Goal: Task Accomplishment & Management: Manage account settings

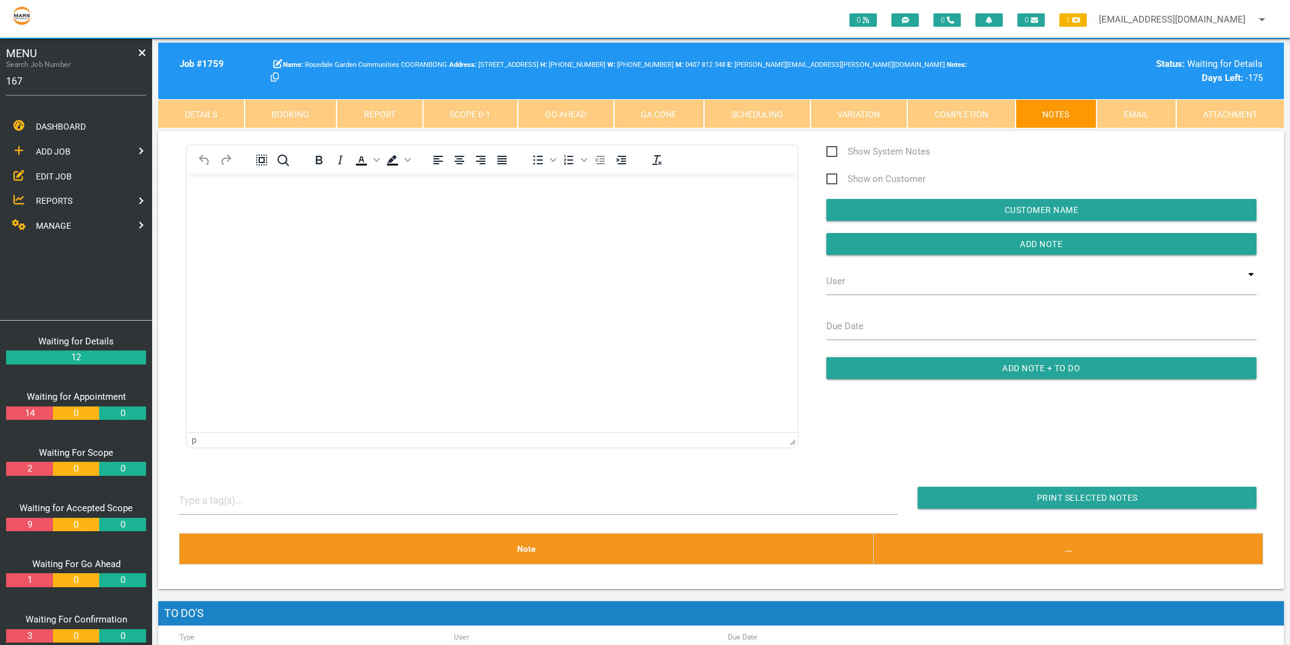
type input "1671"
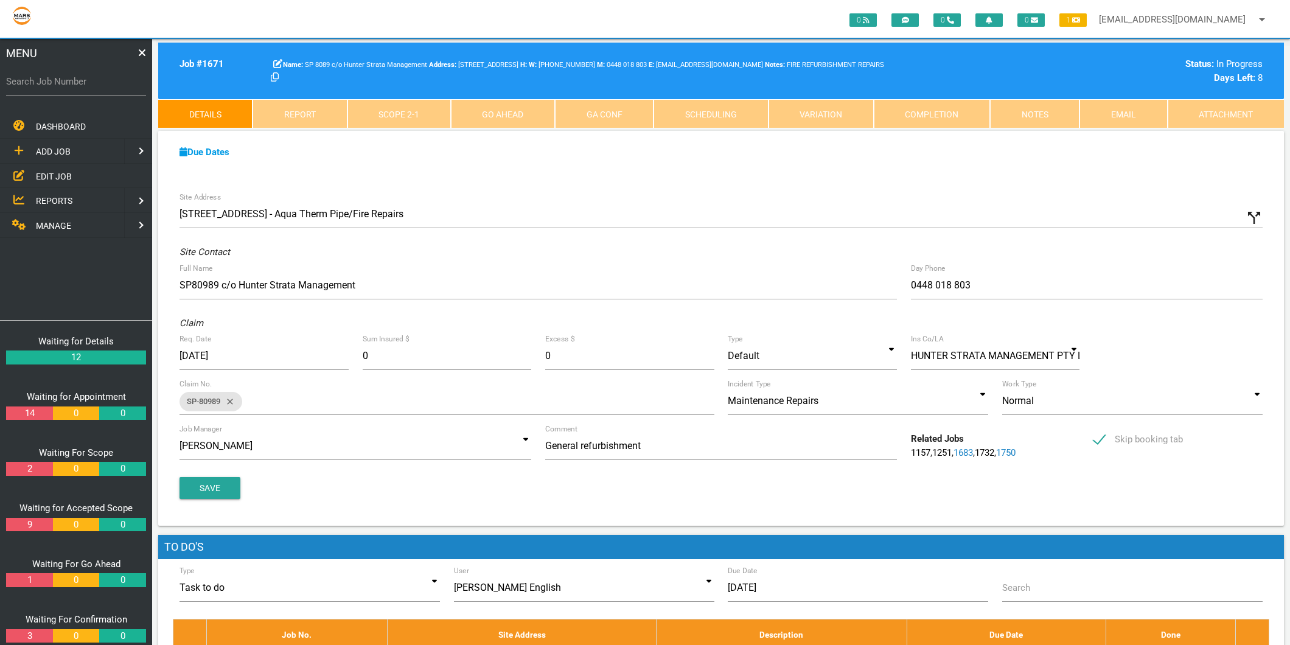
click at [434, 117] on link "Scope 2 - 1" at bounding box center [398, 113] width 103 height 29
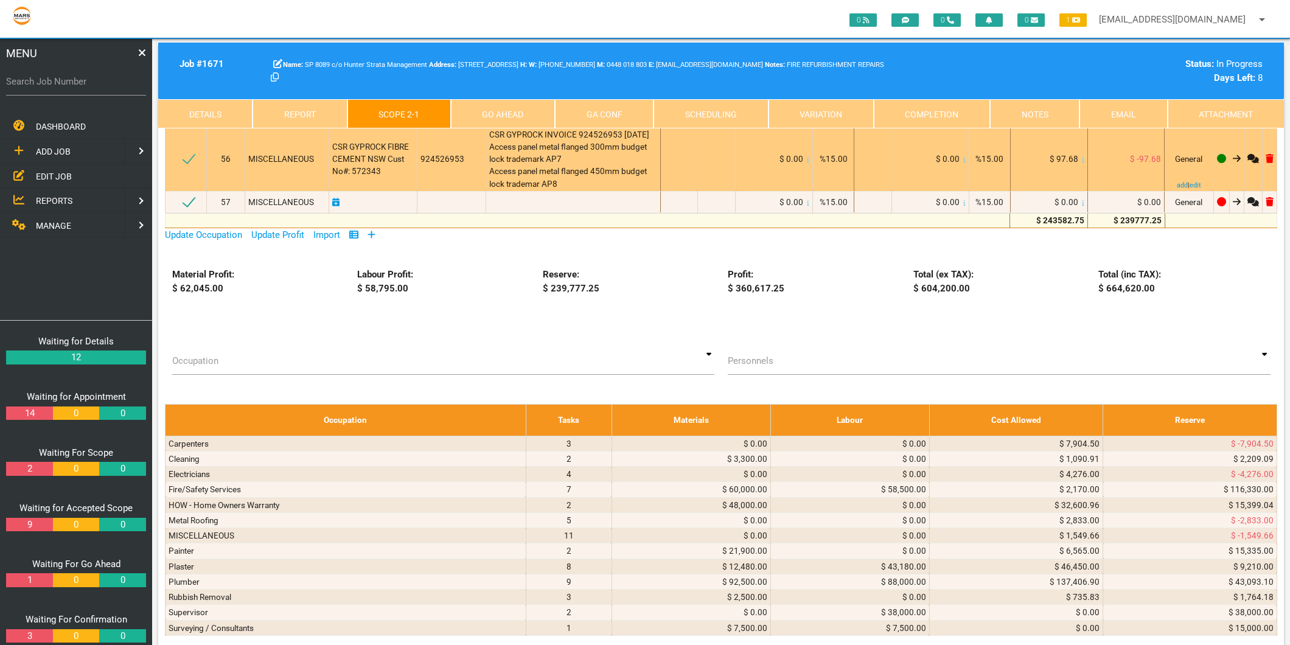
scroll to position [6354, 0]
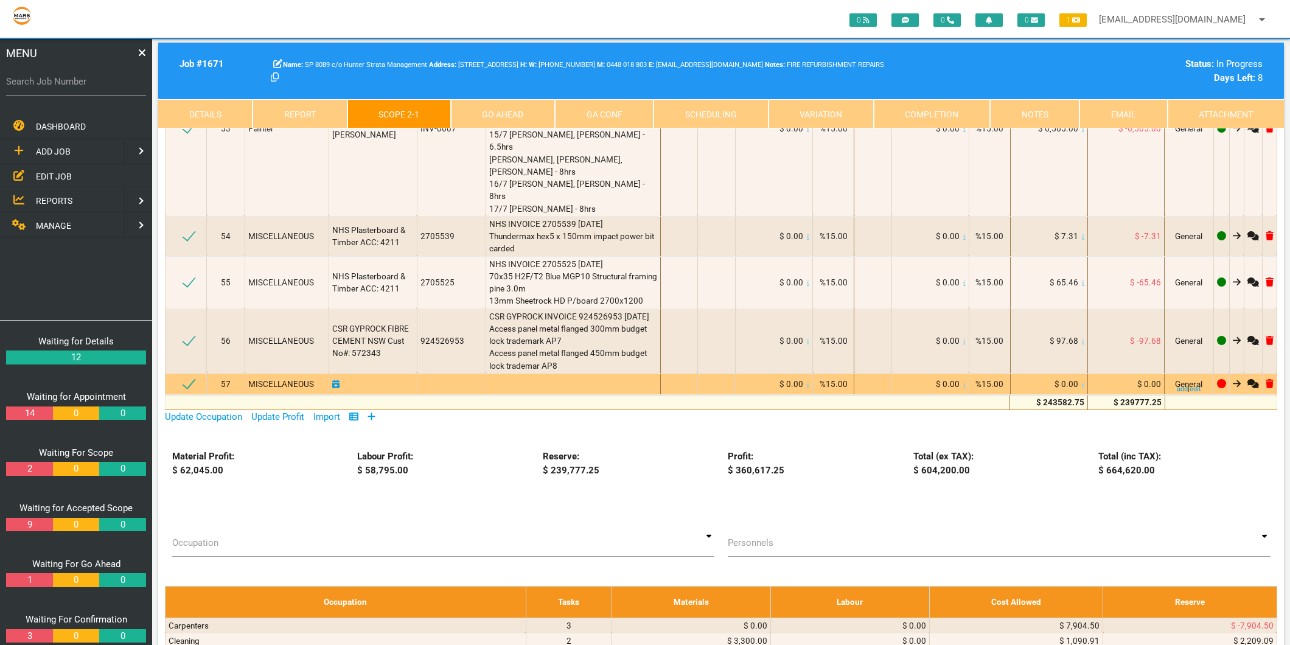
click at [602, 378] on div at bounding box center [573, 384] width 169 height 12
click at [589, 378] on div at bounding box center [573, 384] width 169 height 12
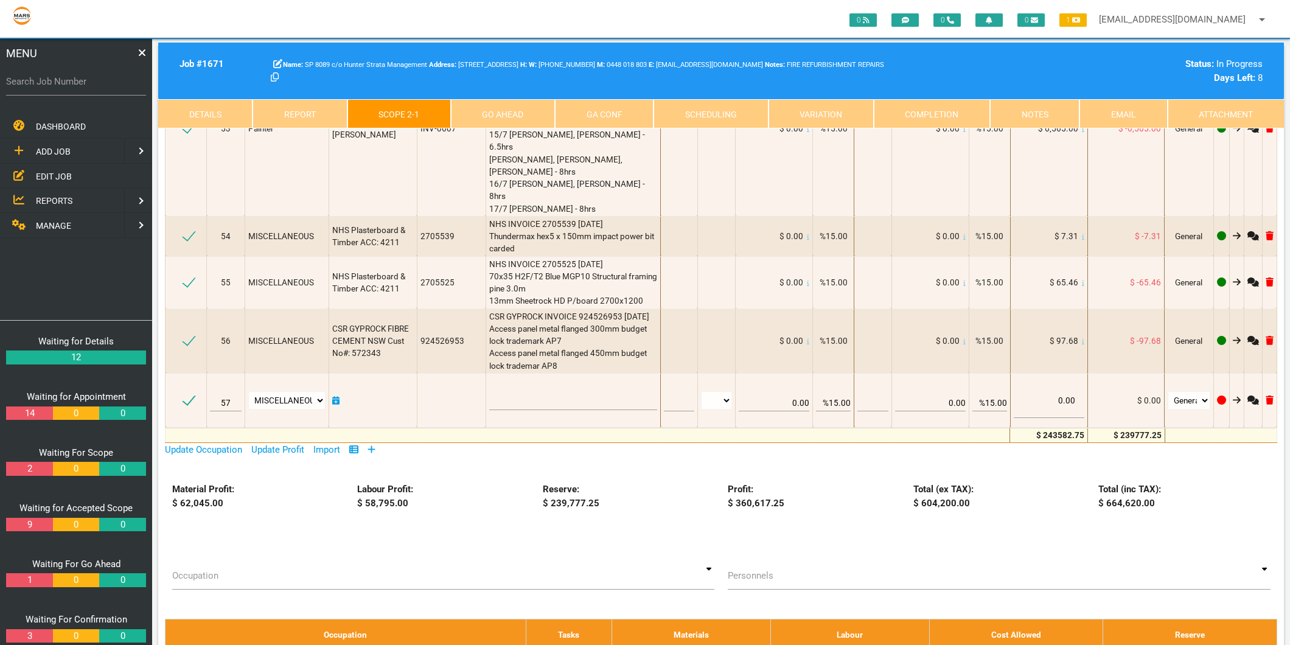
type textarea "a"
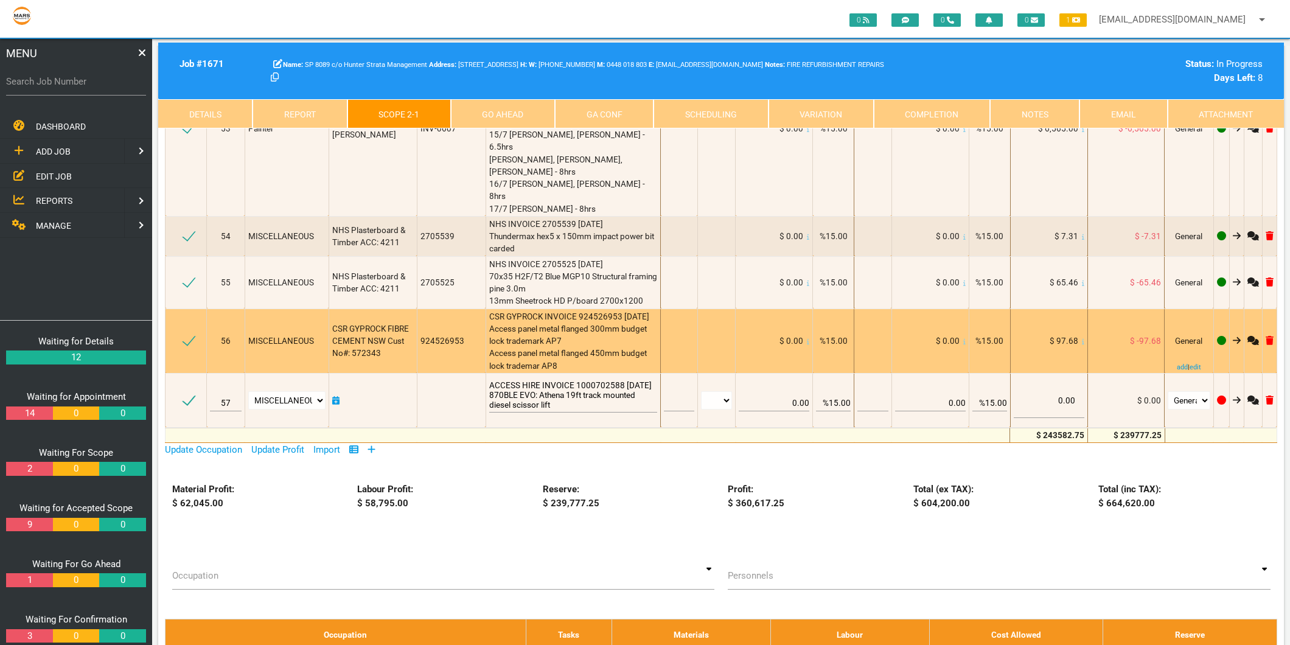
type textarea "ACCESS HIRE INVOICE 1000702588 [DATE] 870BLE EVO: Athena 19ft track mounted die…"
click at [574, 312] on span "CSR GYPROCK INVOICE 924526953 [DATE] Access panel metal flanged 300mm budget lo…" at bounding box center [569, 341] width 160 height 59
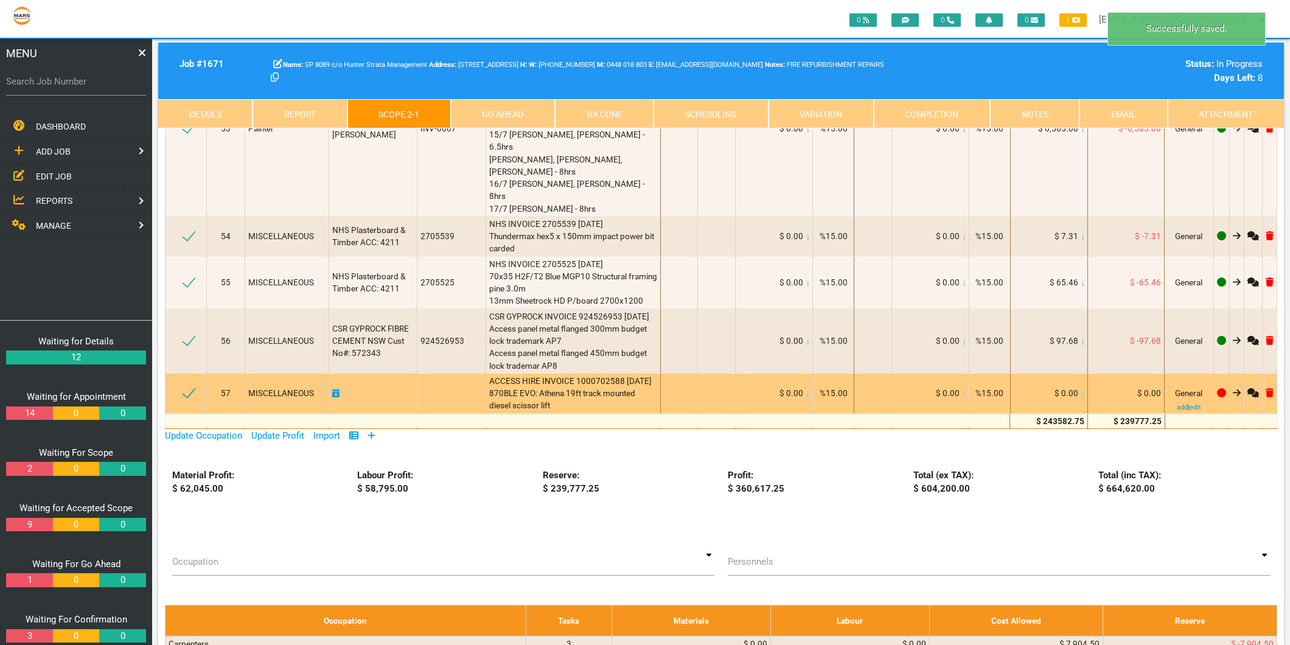
click at [1082, 391] on icon at bounding box center [1083, 394] width 2 height 6
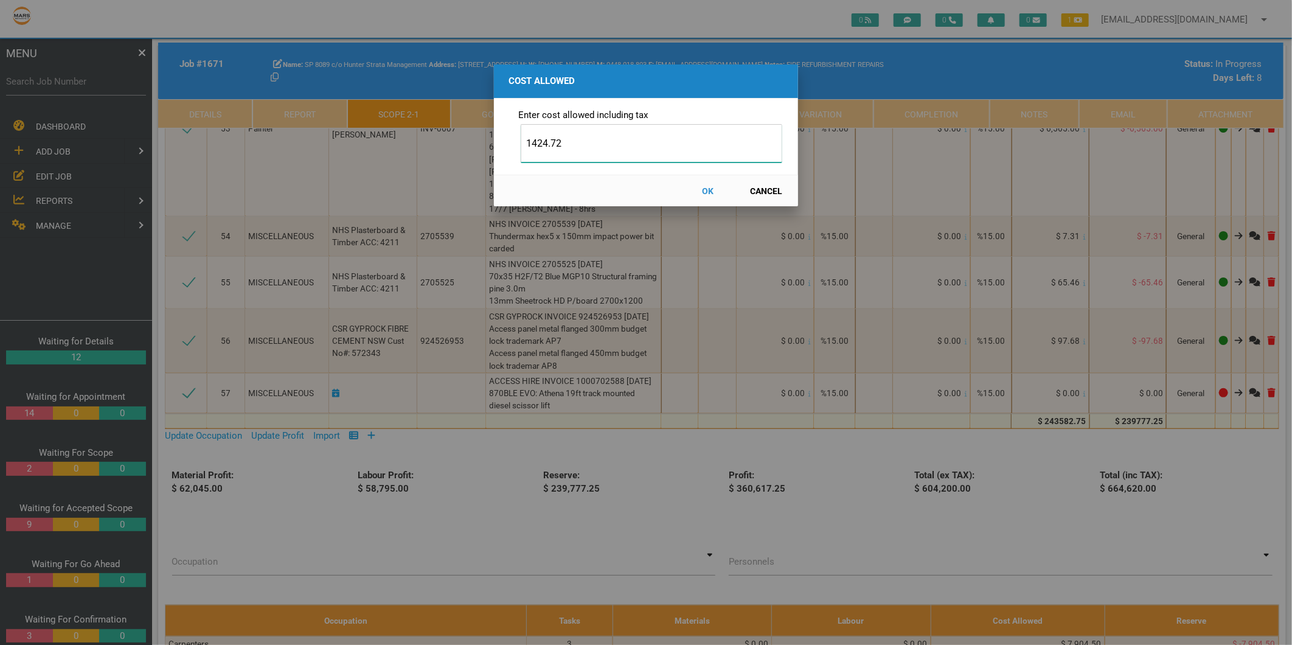
type input "1424.72"
click at [703, 193] on button "OK" at bounding box center [708, 190] width 54 height 21
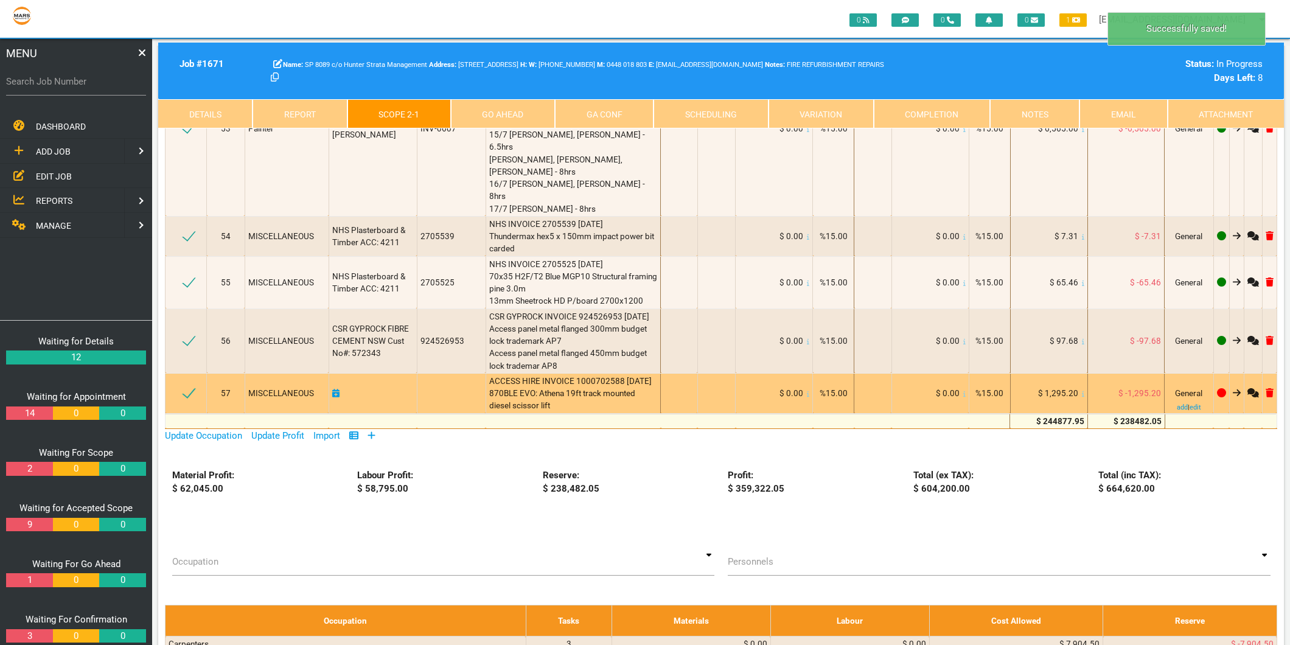
click at [335, 389] on icon at bounding box center [335, 393] width 7 height 9
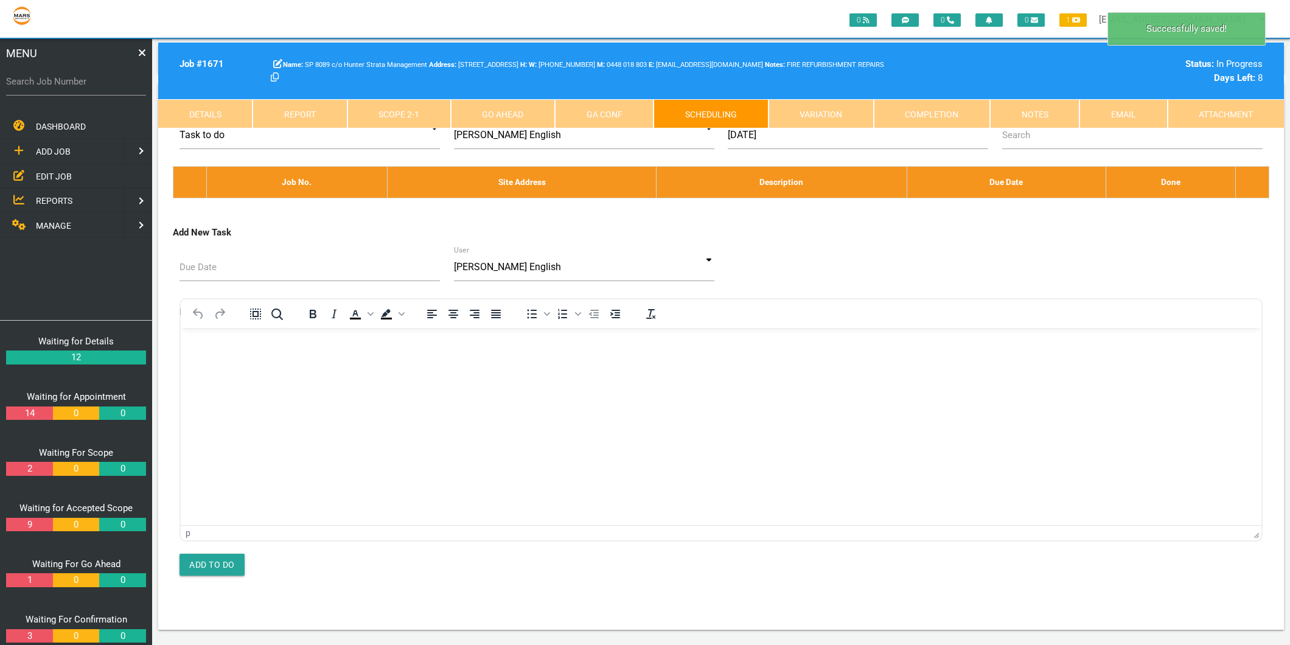
scroll to position [0, 0]
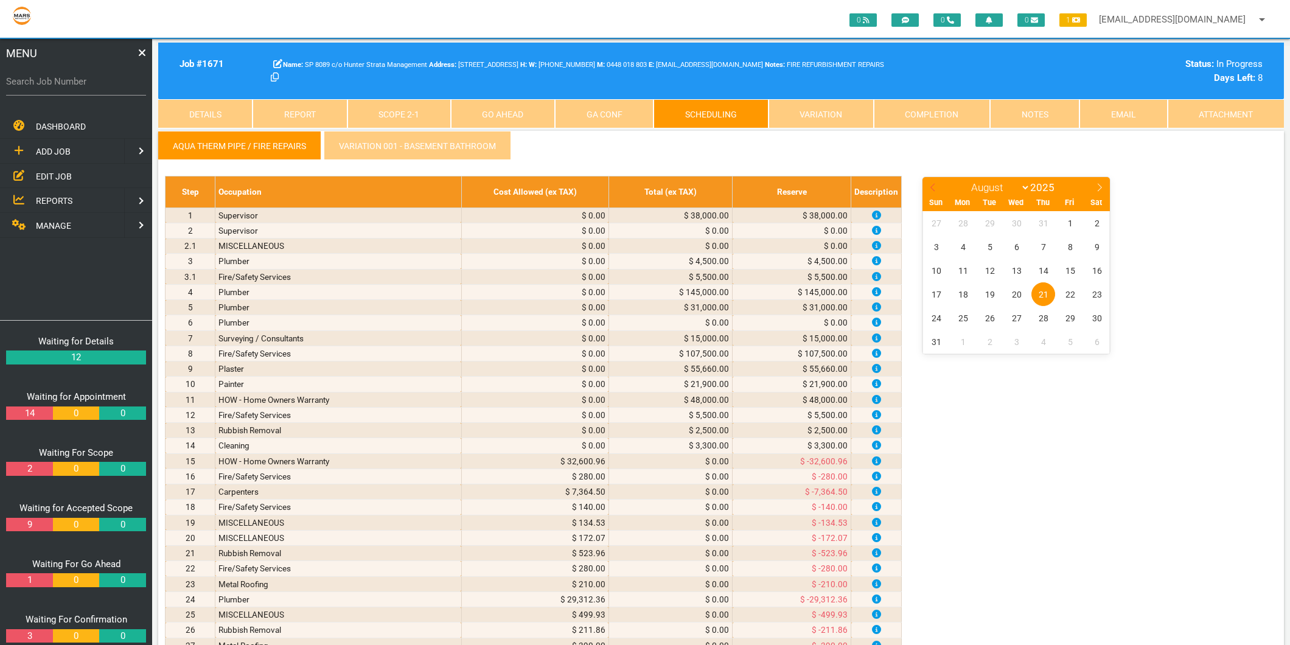
click at [932, 187] on icon at bounding box center [932, 188] width 4 height 8
select select "6"
click at [1018, 294] on span "23" at bounding box center [1016, 294] width 24 height 24
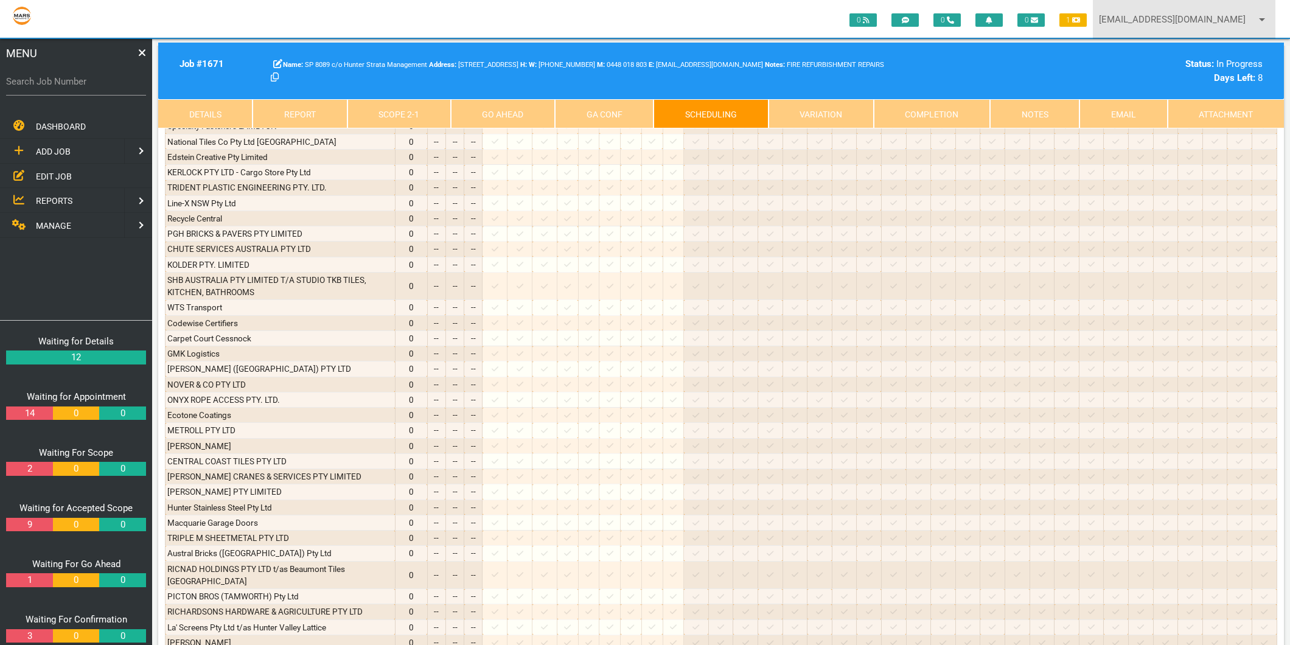
scroll to position [2759, 0]
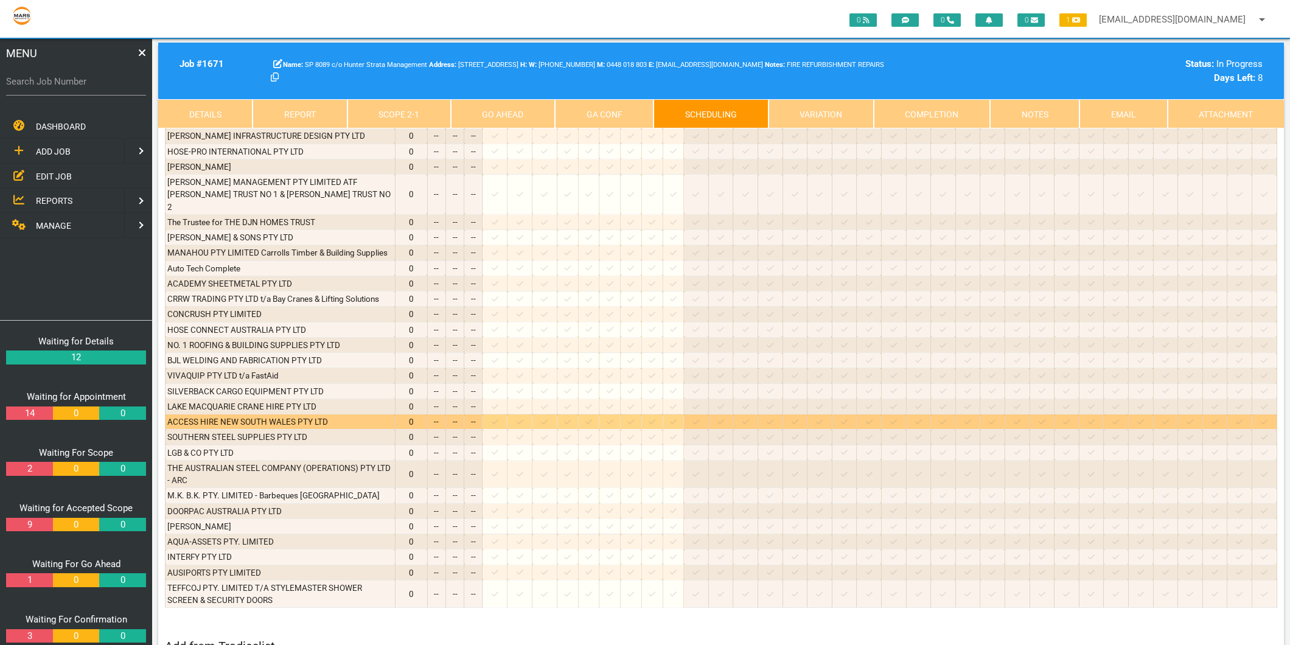
click at [498, 418] on icon at bounding box center [495, 422] width 7 height 8
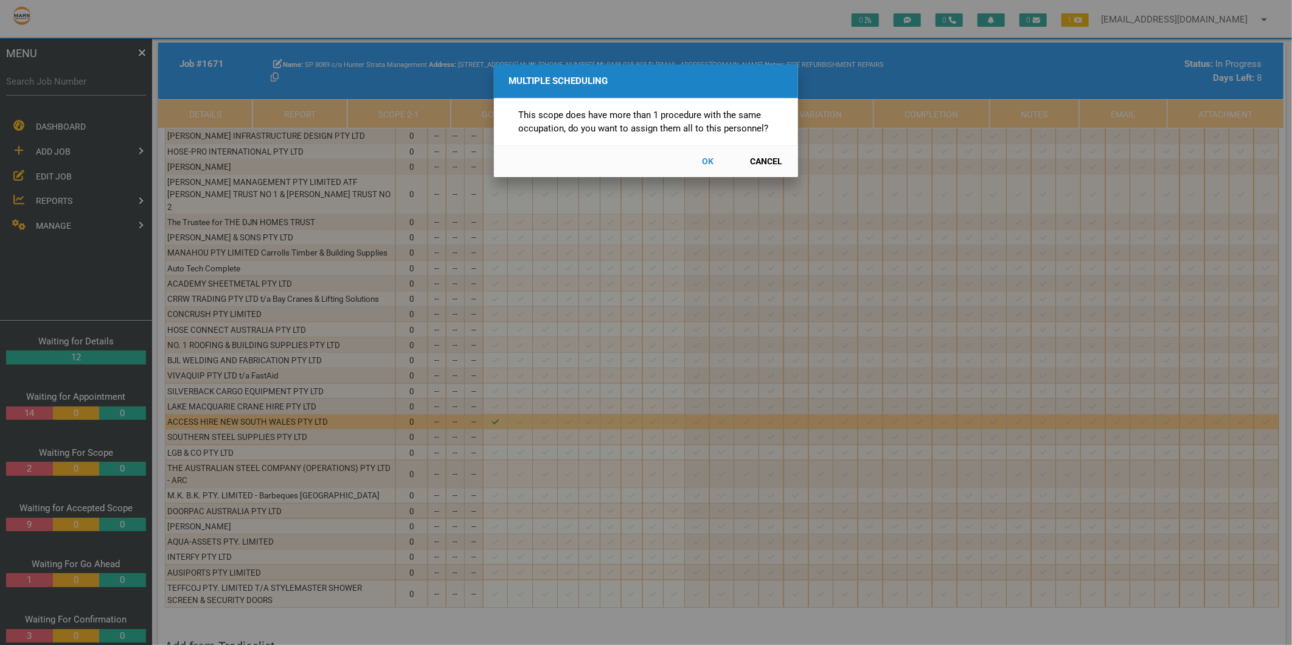
click at [768, 162] on button "Cancel" at bounding box center [767, 161] width 54 height 21
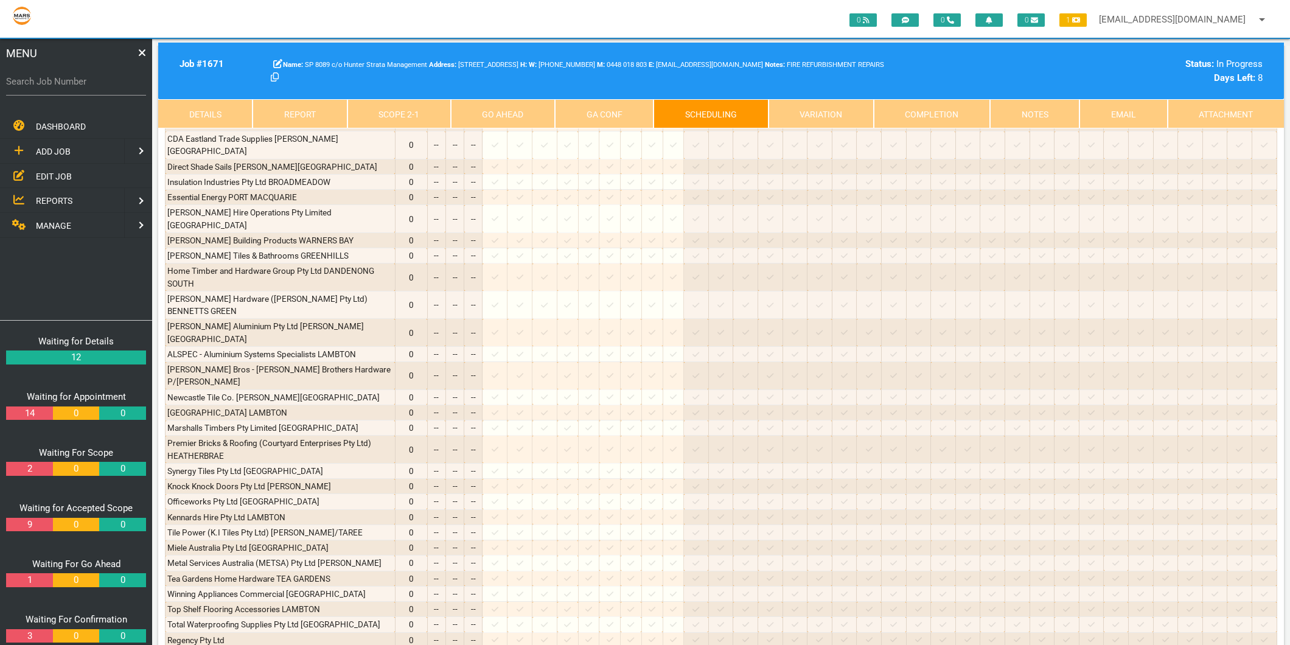
scroll to position [799, 0]
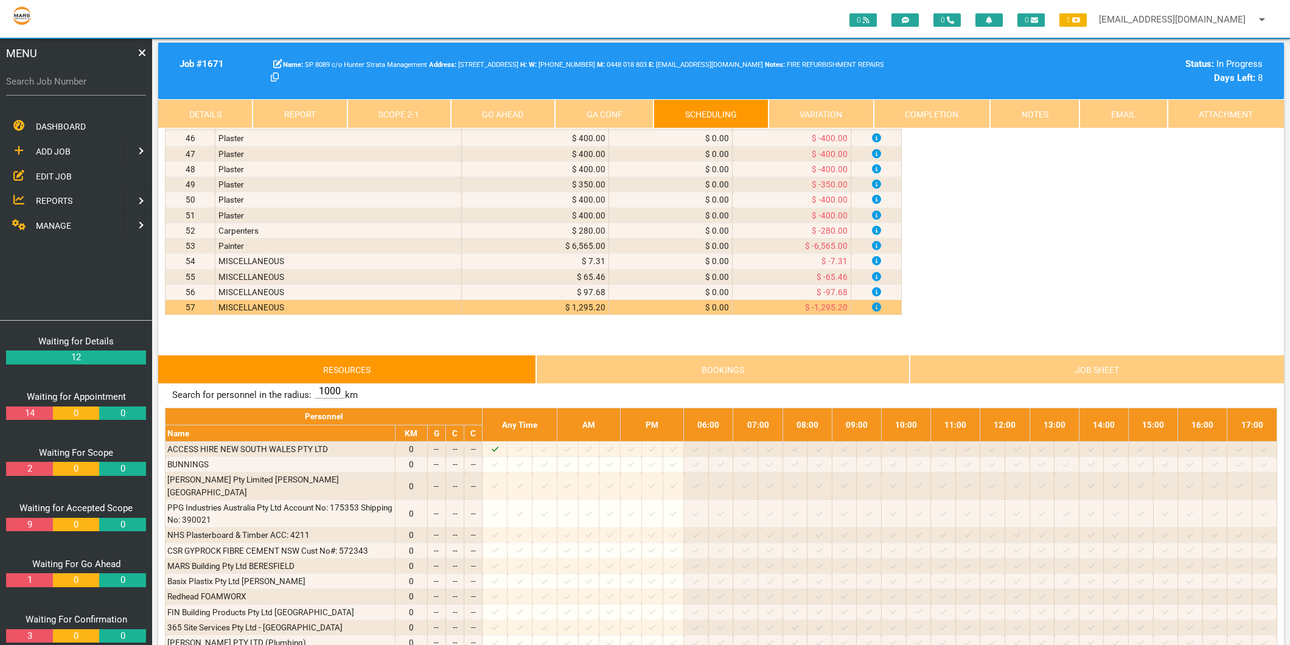
click at [427, 122] on link "Scope 2 - 1" at bounding box center [398, 113] width 103 height 29
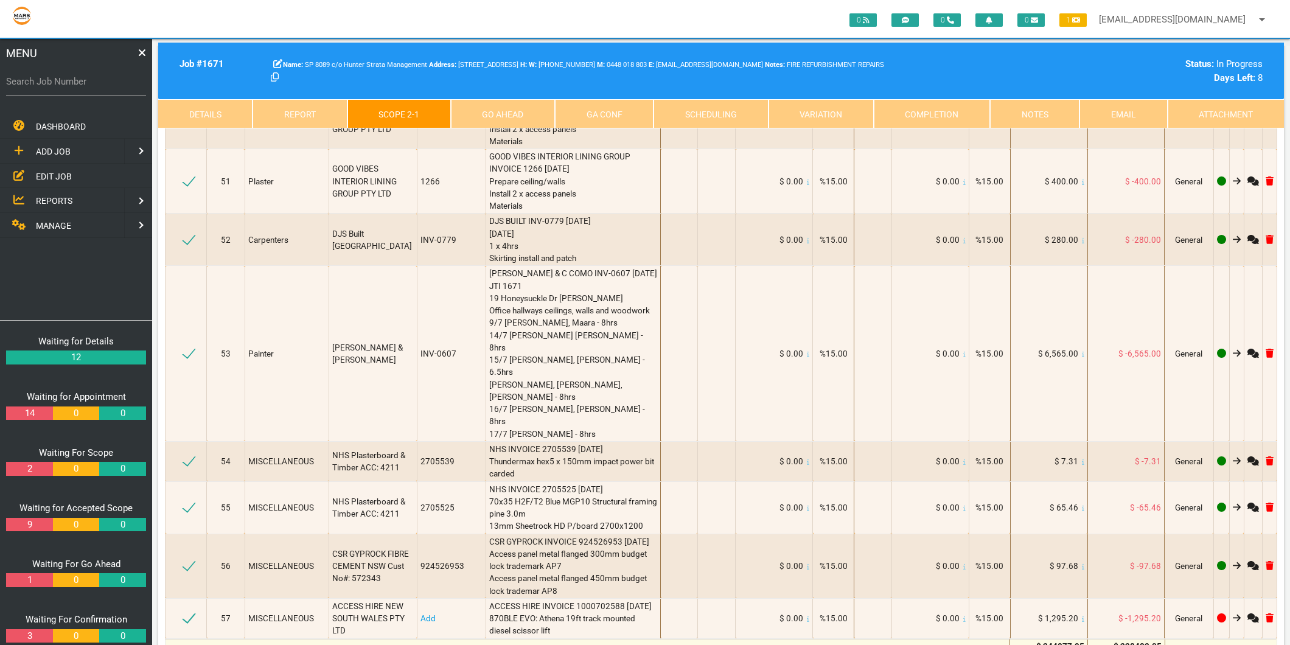
scroll to position [6275, 0]
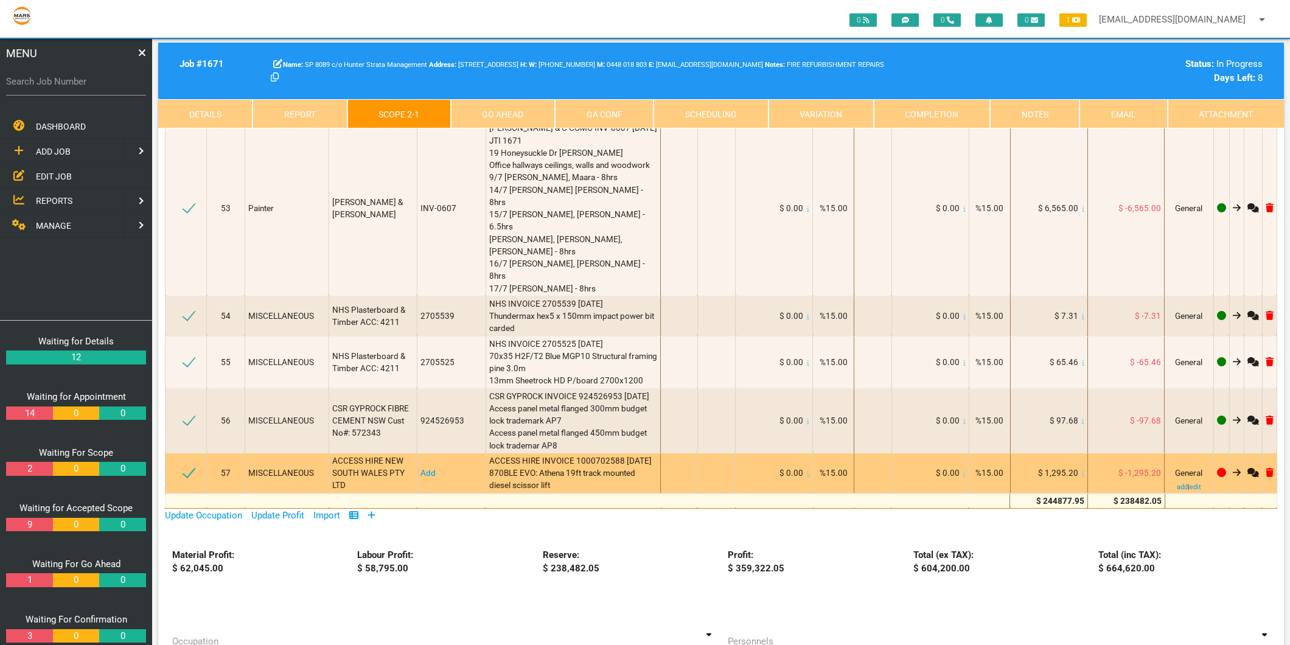
click at [420, 468] on link "Add" at bounding box center [427, 473] width 15 height 10
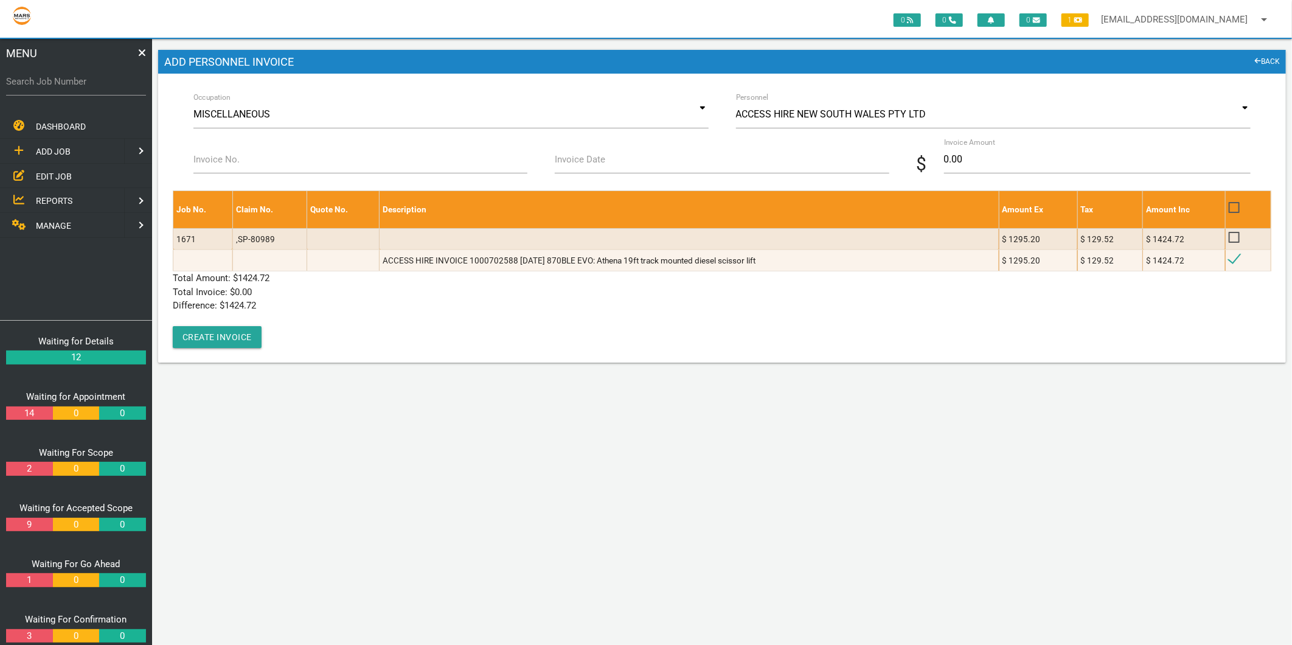
click at [230, 164] on label "Invoice No." at bounding box center [216, 160] width 46 height 14
click at [230, 164] on input "Invoice No." at bounding box center [360, 159] width 334 height 28
type input "1000702588"
click at [590, 165] on label "Invoice Date" at bounding box center [580, 160] width 50 height 14
click at [590, 165] on input "Invoice Date" at bounding box center [722, 159] width 334 height 28
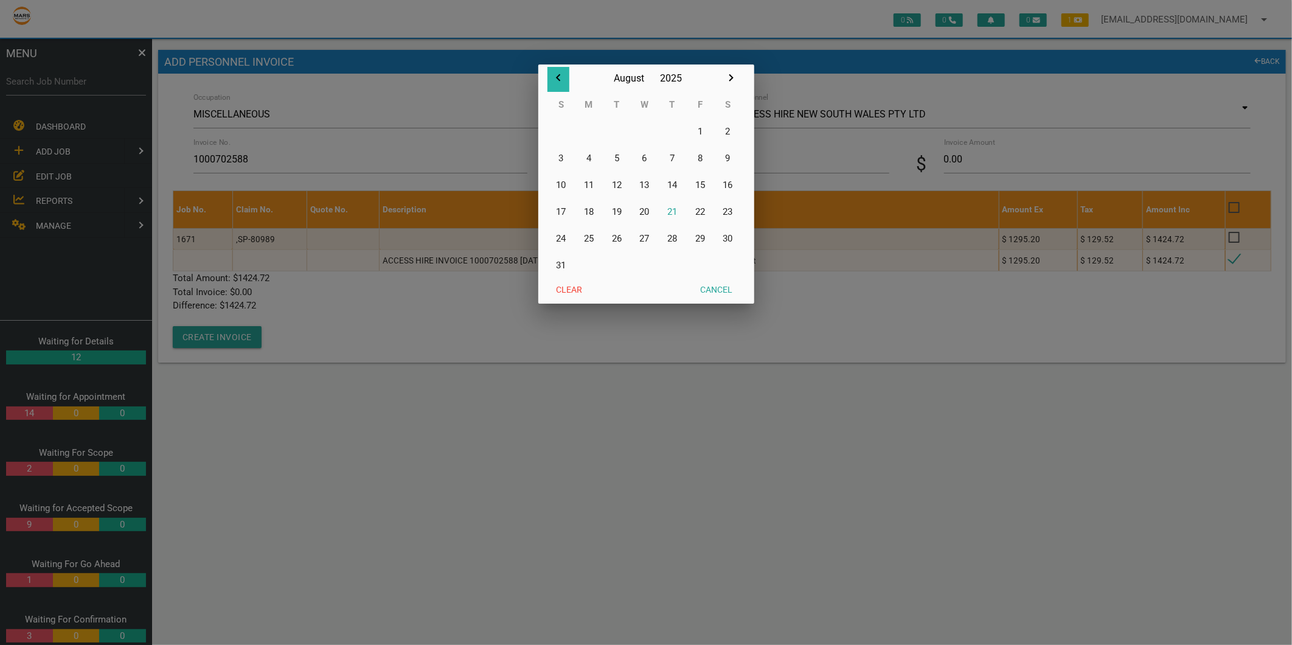
click at [556, 76] on icon "button" at bounding box center [558, 78] width 15 height 15
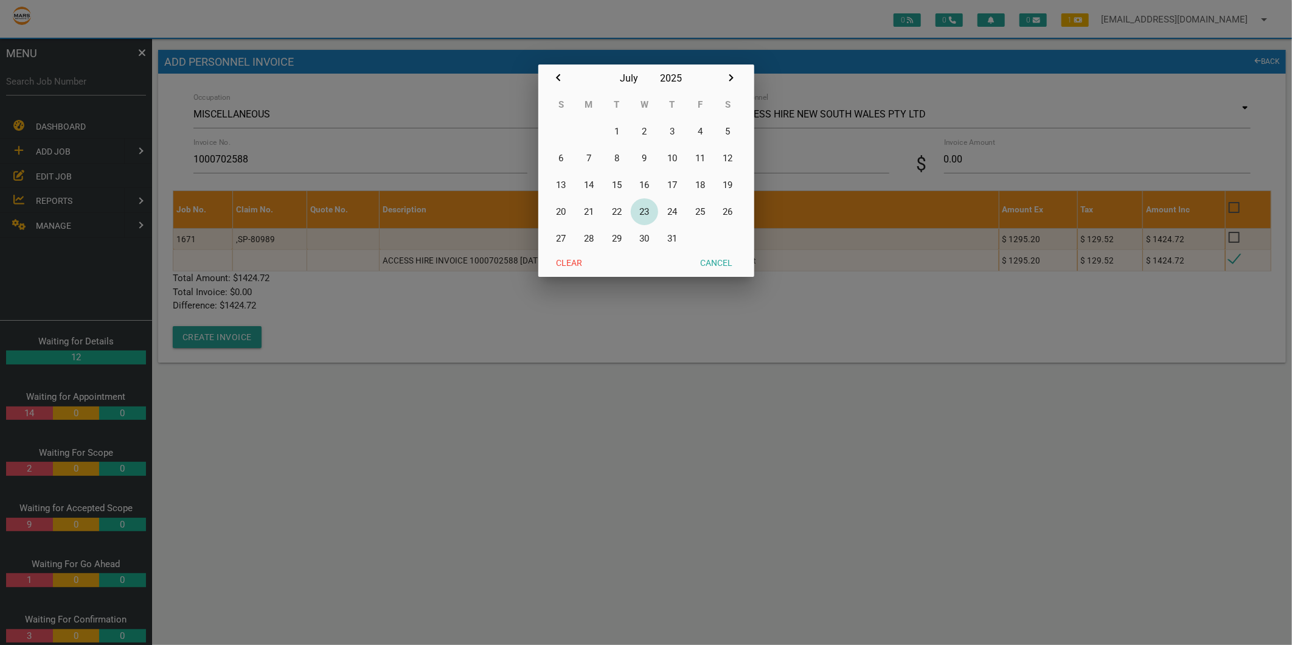
click at [644, 210] on button "23" at bounding box center [645, 211] width 28 height 27
type input "[DATE]"
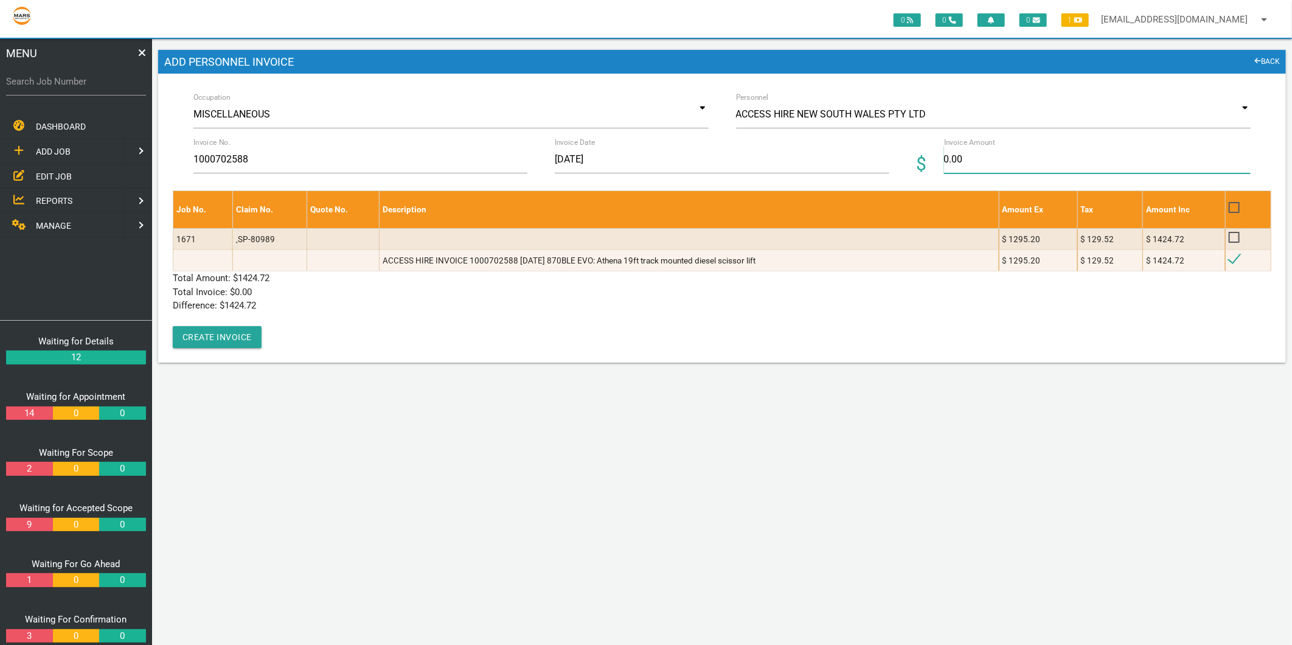
click at [960, 159] on input "0.00" at bounding box center [1097, 159] width 307 height 28
type input "1424.72"
click at [493, 299] on p "Difference: $ 1424.72" at bounding box center [722, 306] width 1099 height 14
click at [204, 333] on button "Create Invoice" at bounding box center [217, 337] width 89 height 22
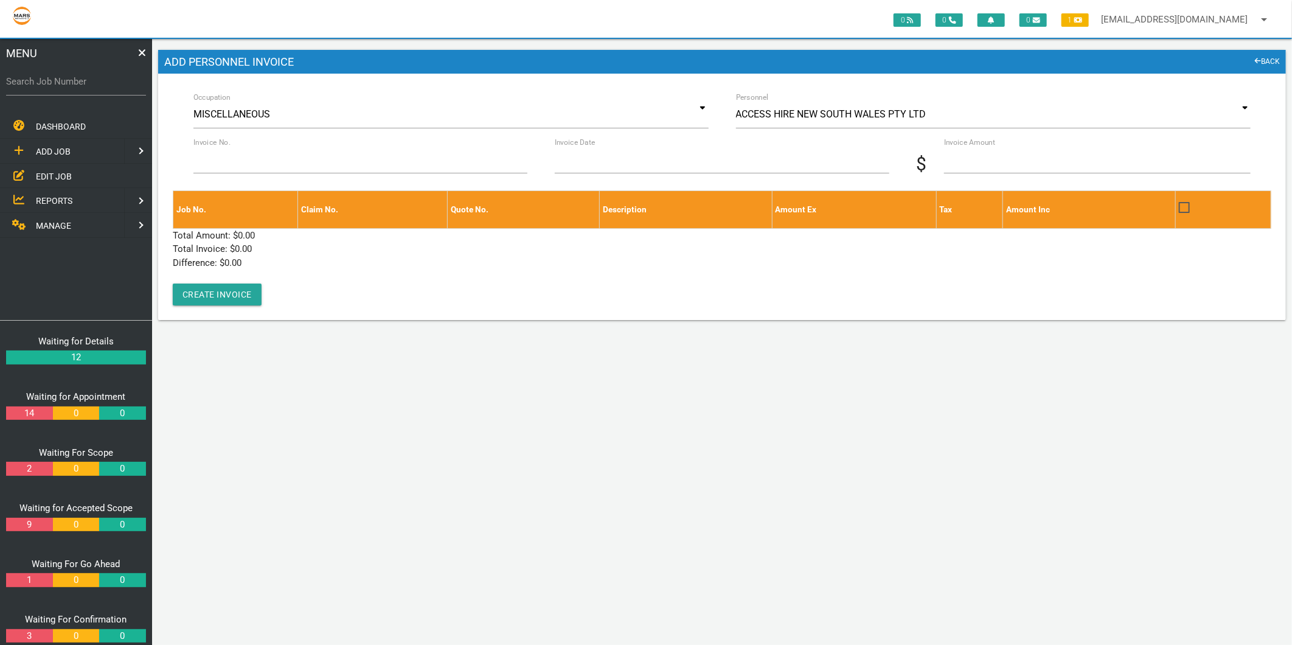
click at [26, 82] on label "Search Job Number" at bounding box center [76, 82] width 140 height 14
click at [26, 82] on input "Search Job Number" at bounding box center [76, 82] width 140 height 28
type input "1749"
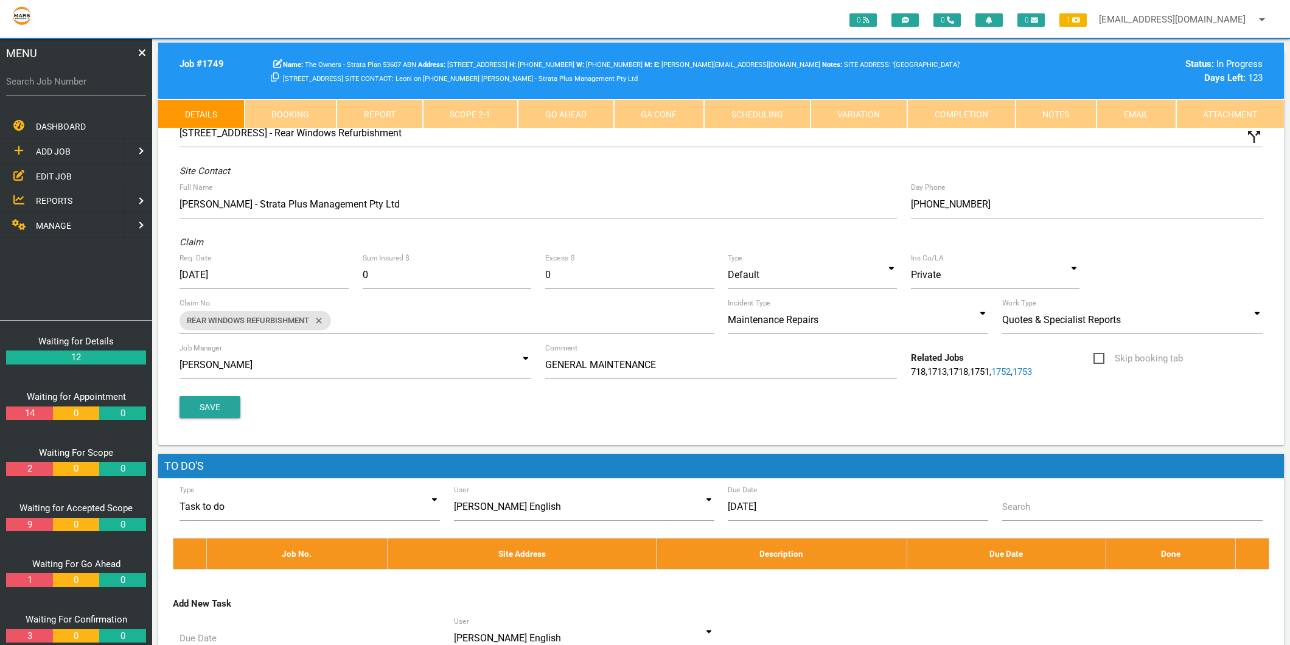
click at [951, 110] on link "Completion" at bounding box center [961, 113] width 108 height 29
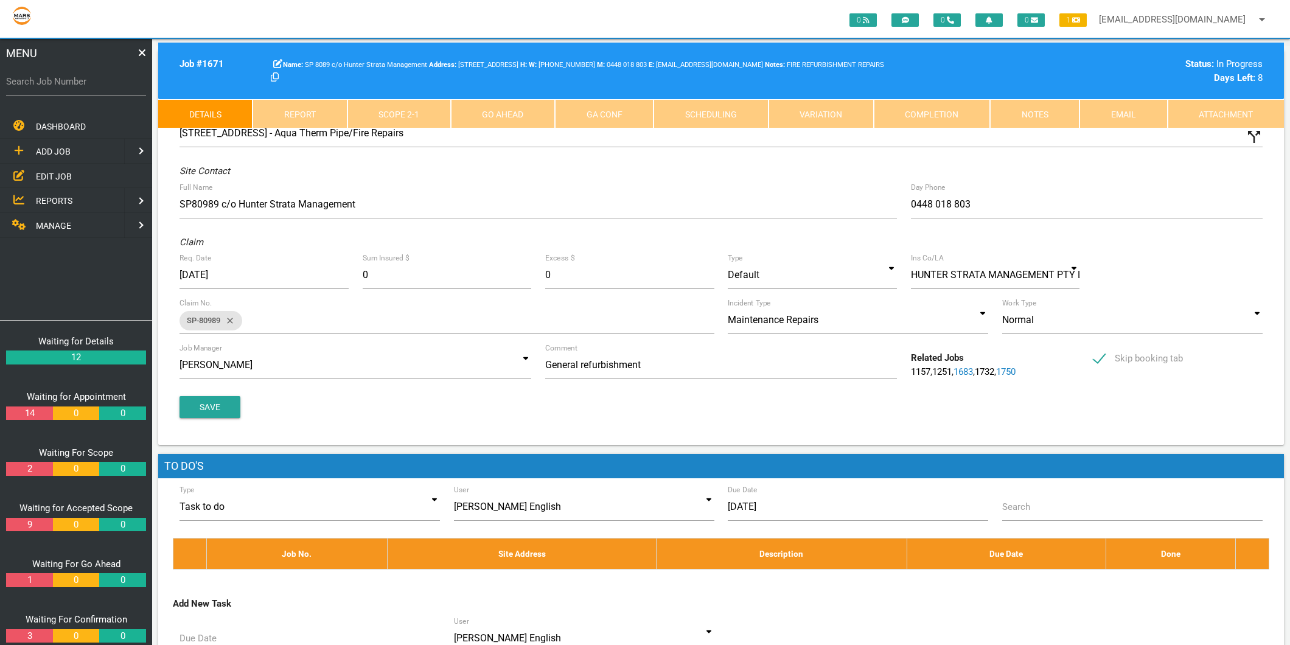
click at [53, 221] on span "MANAGE" at bounding box center [53, 226] width 35 height 10
click at [67, 153] on span "PERSONNEL" at bounding box center [60, 151] width 49 height 10
click at [65, 171] on span "EDIT PERSONNEL" at bounding box center [70, 176] width 68 height 10
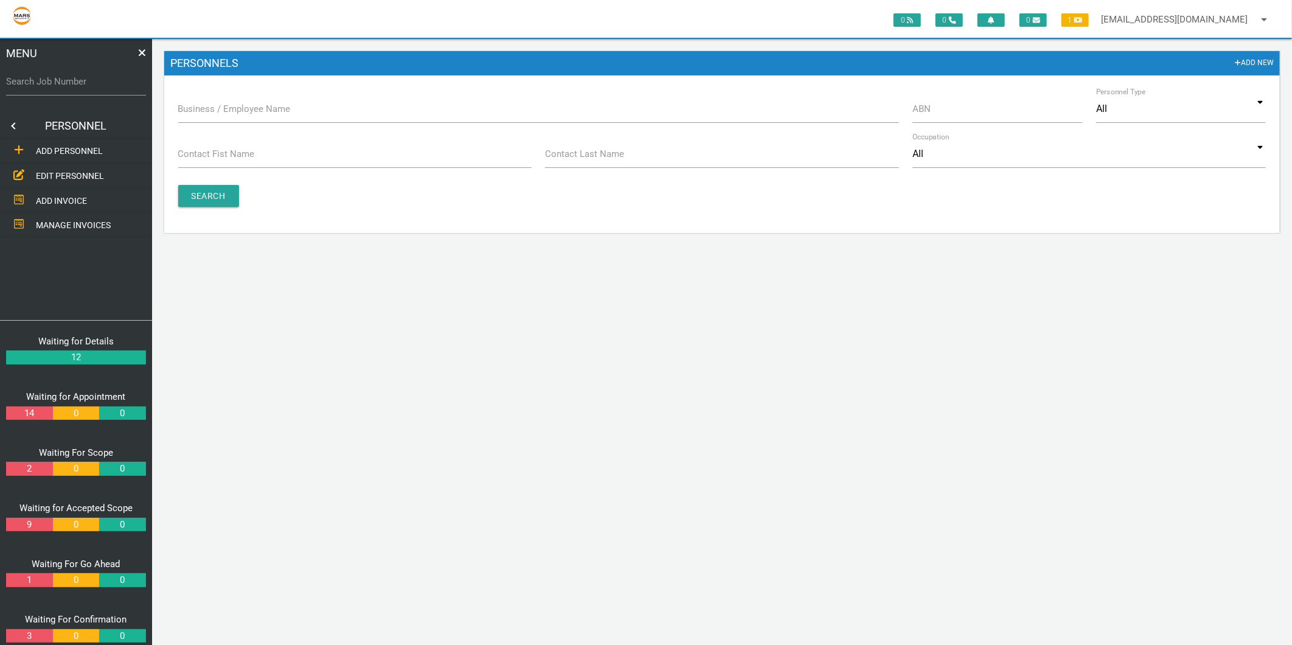
click at [217, 110] on label "Business / Employee Name" at bounding box center [234, 109] width 113 height 14
click at [217, 110] on input "Business / Employee Name" at bounding box center [538, 109] width 721 height 28
type input "access"
click at [201, 192] on input "Search" at bounding box center [208, 196] width 61 height 22
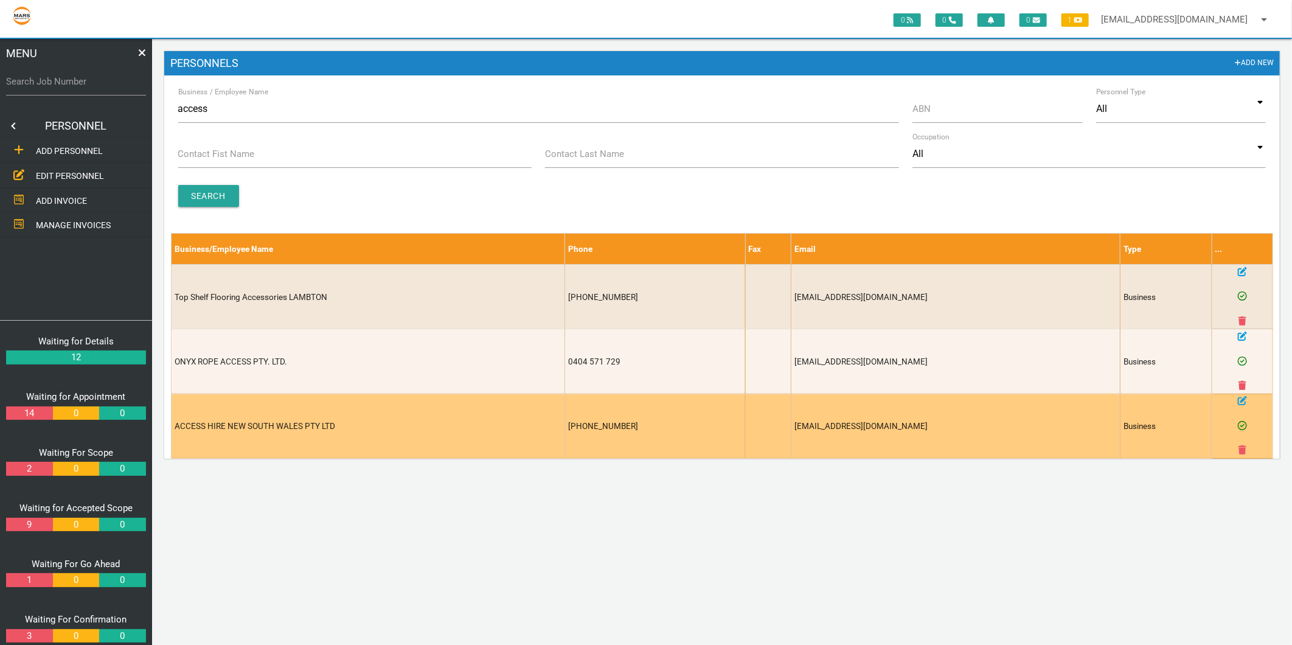
click at [1242, 399] on icon at bounding box center [1242, 401] width 9 height 9
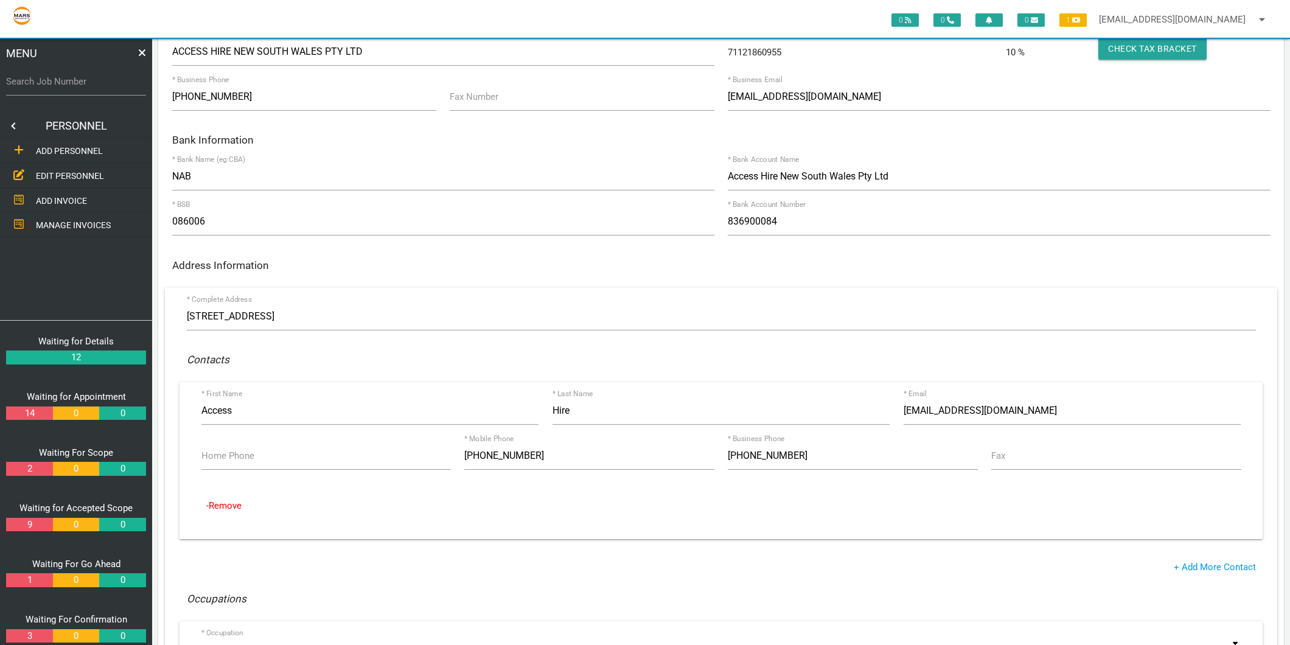
scroll to position [135, 0]
